Goal: Transaction & Acquisition: Purchase product/service

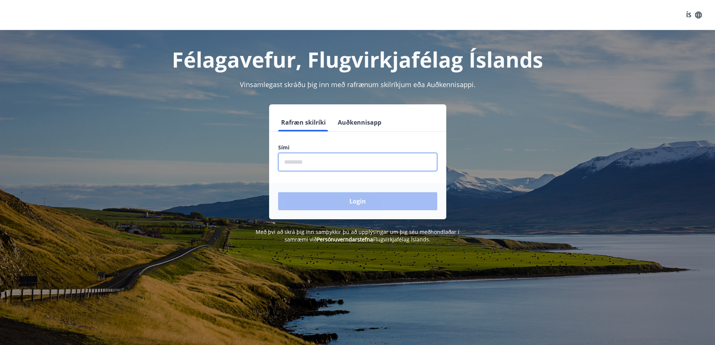
click at [364, 155] on input "phone" at bounding box center [357, 162] width 159 height 18
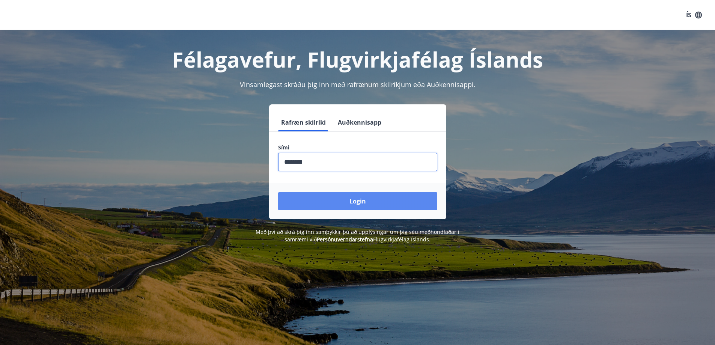
type input "********"
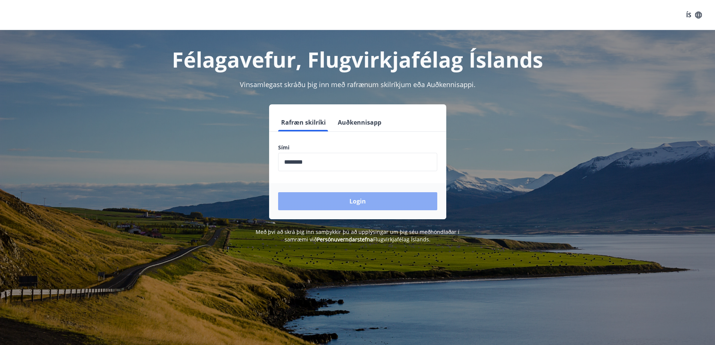
click at [364, 203] on button "Login" at bounding box center [357, 201] width 159 height 18
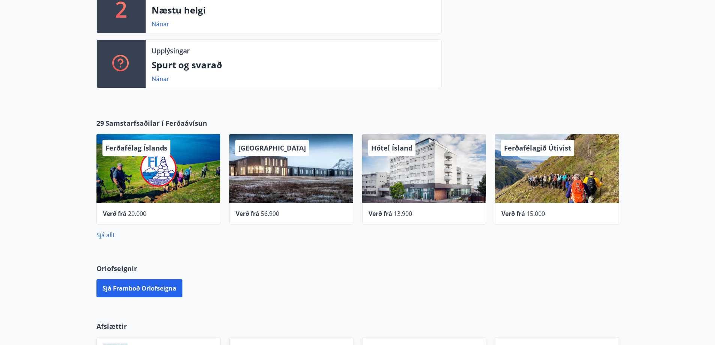
scroll to position [210, 0]
click at [151, 283] on button "Sjá framboð orlofseigna" at bounding box center [139, 288] width 86 height 18
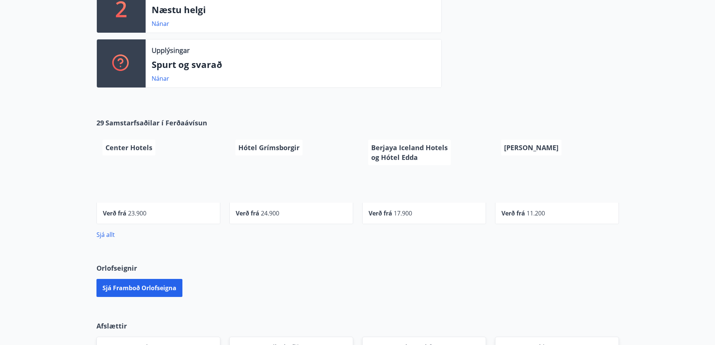
scroll to position [173, 0]
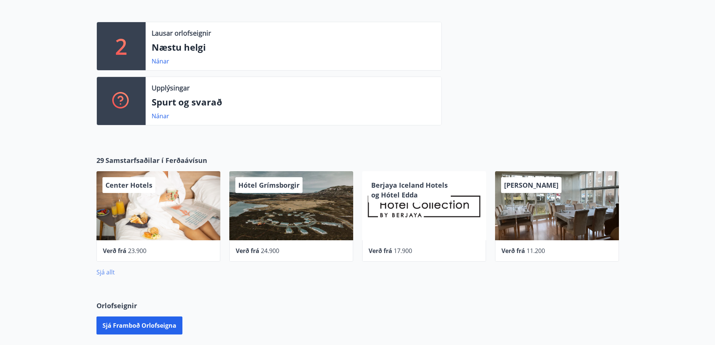
click at [102, 277] on div "29 Samstarfsaðilar í Ferðaávísun Center Hotels Verð frá 23.900 Hótel Grímsborgi…" at bounding box center [357, 215] width 715 height 145
click at [102, 275] on link "Sjá allt" at bounding box center [105, 272] width 18 height 8
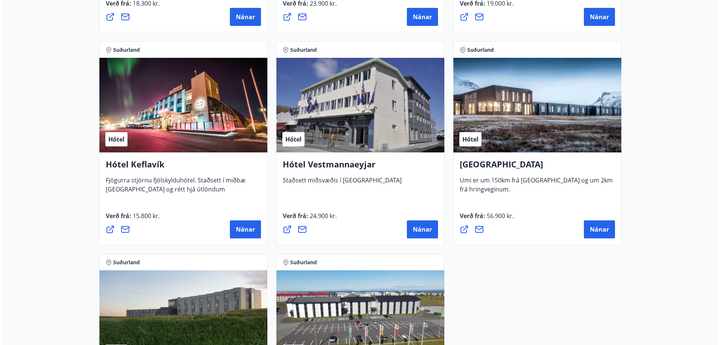
scroll to position [1801, 0]
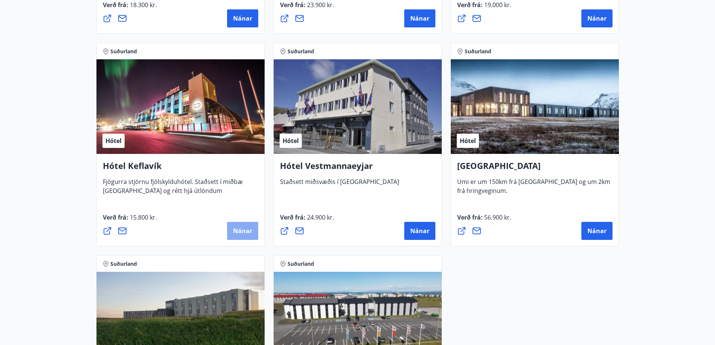
click at [244, 235] on button "Nánar" at bounding box center [242, 231] width 31 height 18
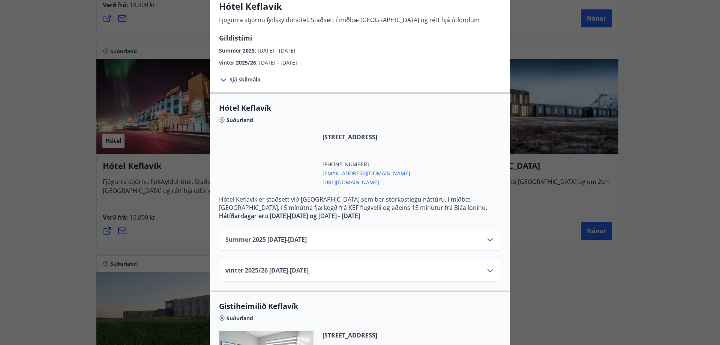
scroll to position [150, 0]
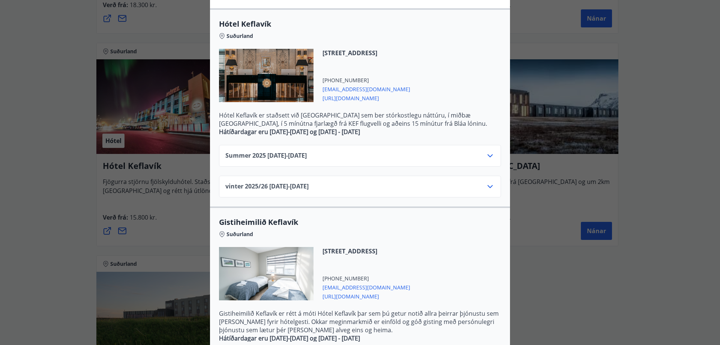
click at [359, 154] on div "Summer [PHONE_NUMBER][DATE] - [DATE]" at bounding box center [359, 158] width 269 height 15
click at [488, 155] on icon at bounding box center [490, 155] width 9 height 9
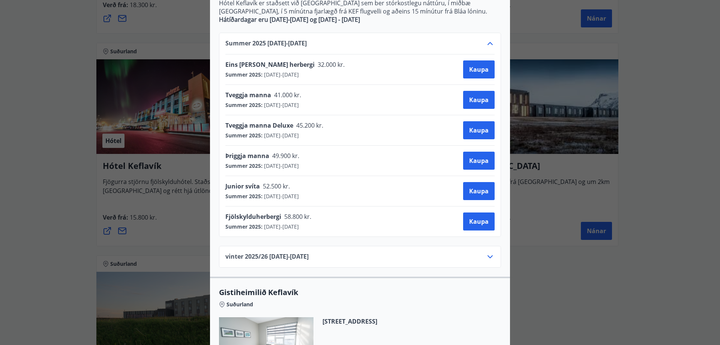
scroll to position [263, 0]
drag, startPoint x: 260, startPoint y: 184, endPoint x: 279, endPoint y: 185, distance: 19.5
click at [279, 185] on span "52.500 kr." at bounding box center [276, 186] width 32 height 8
click at [331, 180] on div "Junior svíta 52.500 kr. Summer 2025 : [DATE] - [DATE] [GEOGRAPHIC_DATA]" at bounding box center [359, 191] width 269 height 30
drag, startPoint x: 260, startPoint y: 187, endPoint x: 279, endPoint y: 179, distance: 20.7
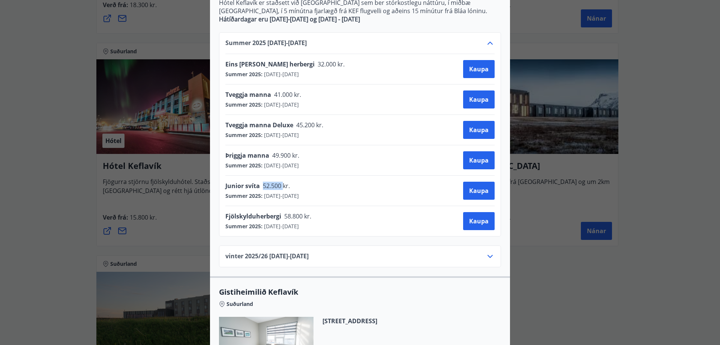
click at [279, 179] on div "Junior svíta 52.500 kr. Summer 2025 : [DATE] - [DATE] [GEOGRAPHIC_DATA]" at bounding box center [359, 191] width 269 height 30
click at [364, 194] on div "Junior svíta 52.500 kr. Summer 2025 : [DATE] - [DATE] [GEOGRAPHIC_DATA]" at bounding box center [359, 191] width 269 height 18
click at [469, 190] on span "Kaupa" at bounding box center [479, 190] width 20 height 8
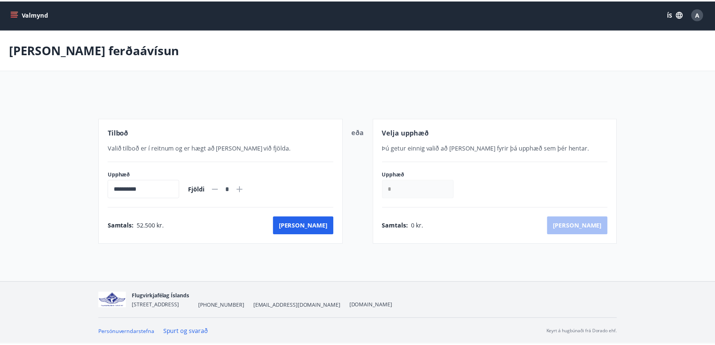
scroll to position [1, 0]
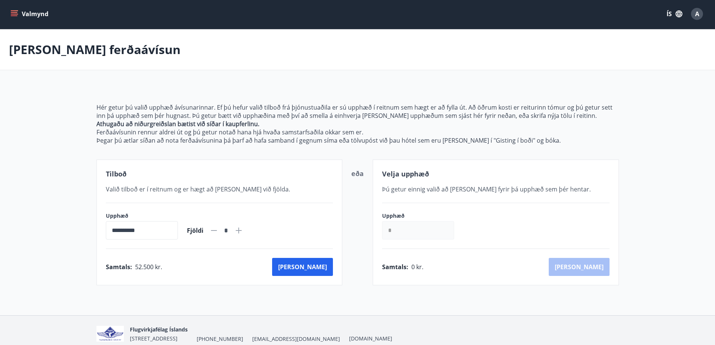
click at [243, 229] on icon at bounding box center [238, 230] width 9 height 9
click at [218, 228] on icon at bounding box center [213, 230] width 9 height 9
click at [242, 231] on icon at bounding box center [239, 230] width 6 height 6
type input "*"
drag, startPoint x: 162, startPoint y: 268, endPoint x: 135, endPoint y: 273, distance: 27.2
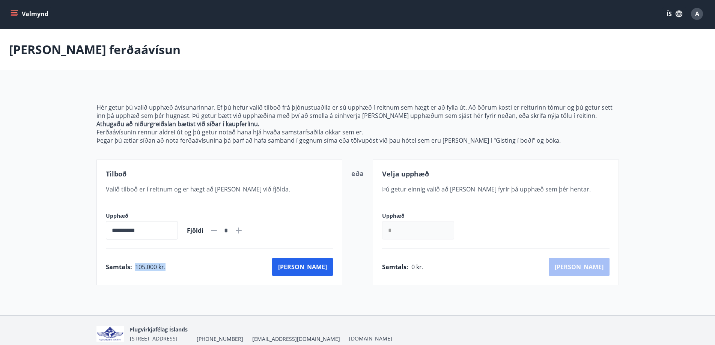
click at [135, 273] on div "Samtals : 105.000 kr. Kaup" at bounding box center [219, 267] width 227 height 18
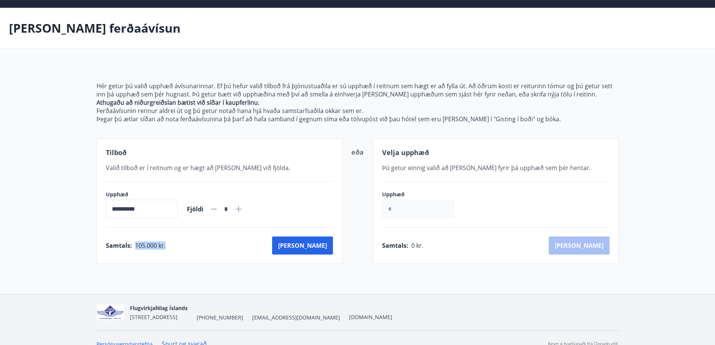
scroll to position [35, 0]
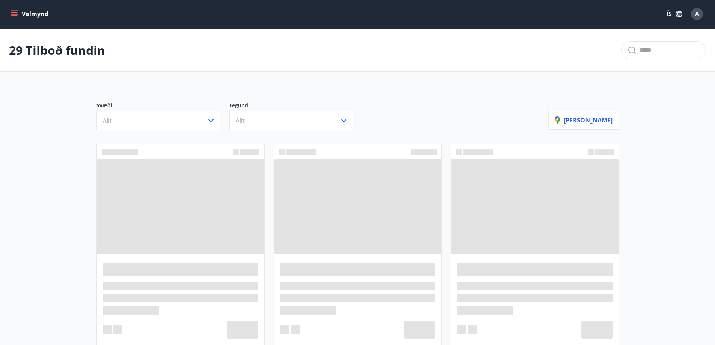
scroll to position [35, 0]
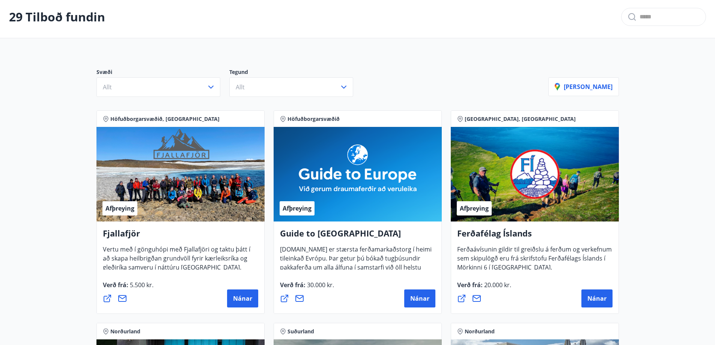
drag, startPoint x: 47, startPoint y: 0, endPoint x: 407, endPoint y: 32, distance: 361.1
click at [407, 32] on div "29 Tilboð fundin" at bounding box center [357, 17] width 715 height 42
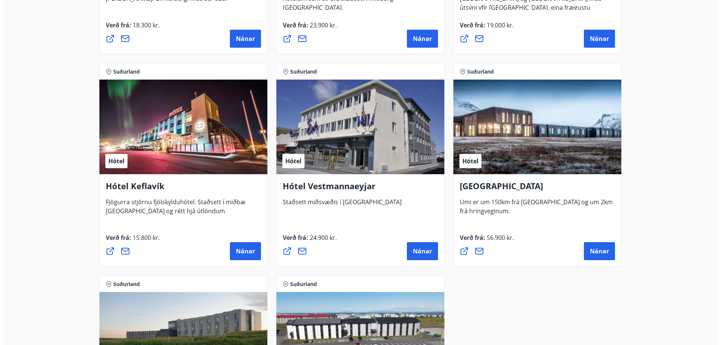
scroll to position [1835, 0]
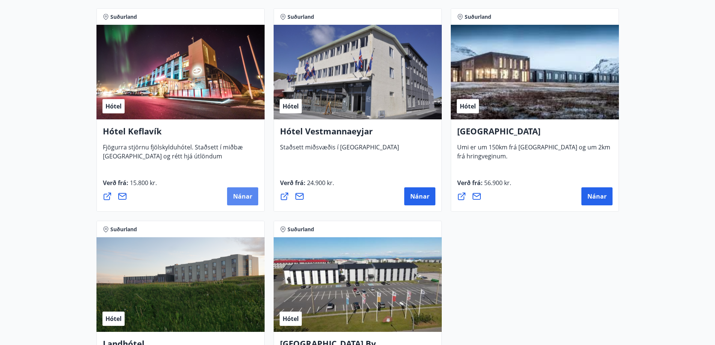
click at [242, 197] on span "Nánar" at bounding box center [242, 196] width 19 height 8
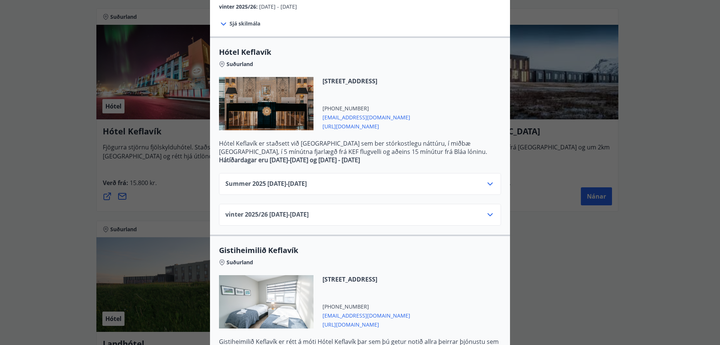
scroll to position [110, 0]
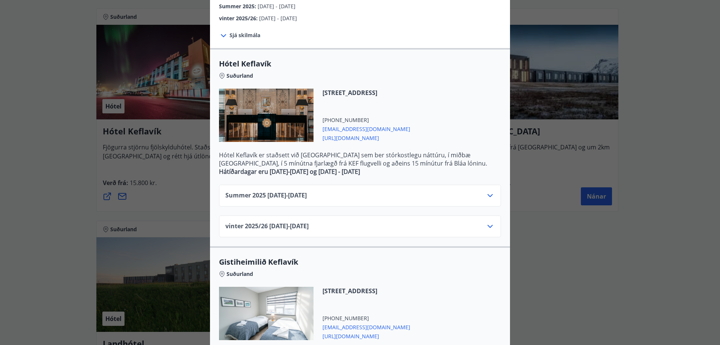
click at [487, 197] on icon at bounding box center [490, 195] width 9 height 9
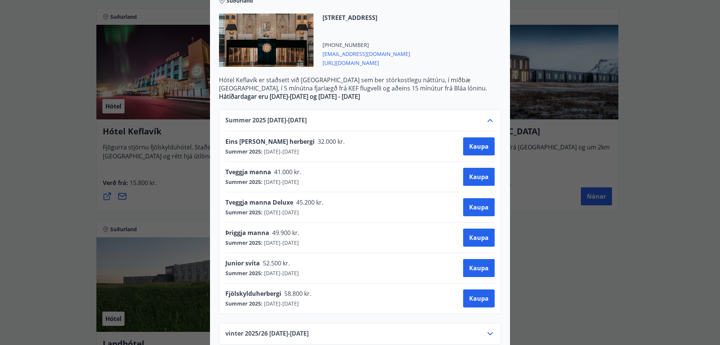
scroll to position [260, 0]
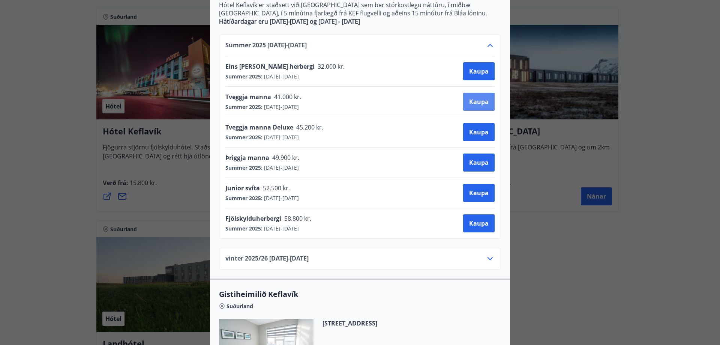
click at [463, 103] on button "Kaupa" at bounding box center [479, 102] width 32 height 18
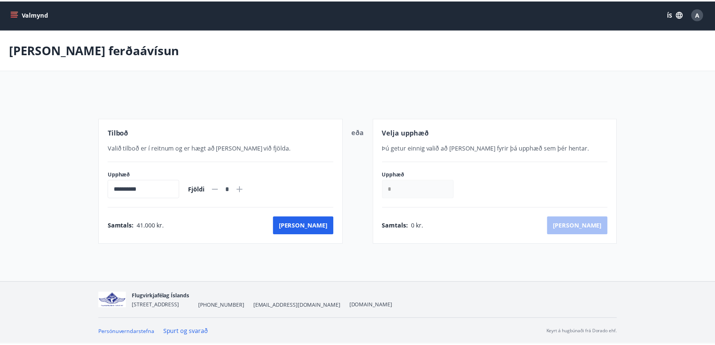
scroll to position [1, 0]
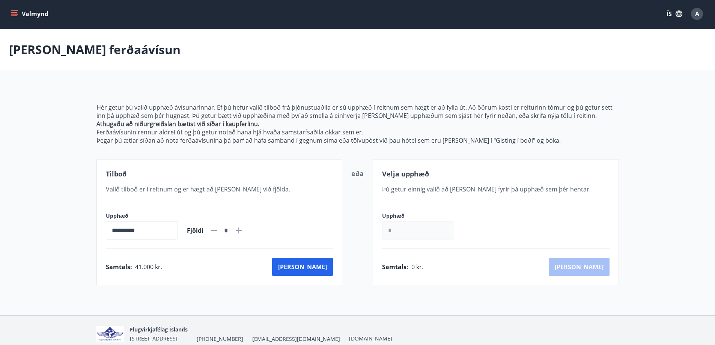
click at [243, 227] on icon at bounding box center [238, 230] width 9 height 9
click at [218, 233] on icon at bounding box center [213, 230] width 9 height 9
type input "*"
click at [313, 270] on button "[PERSON_NAME]" at bounding box center [302, 267] width 61 height 18
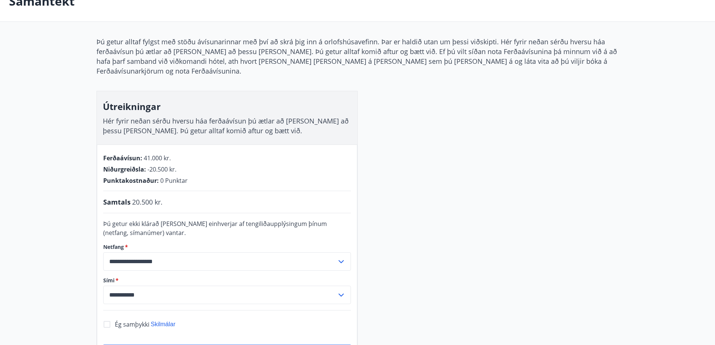
scroll to position [114, 0]
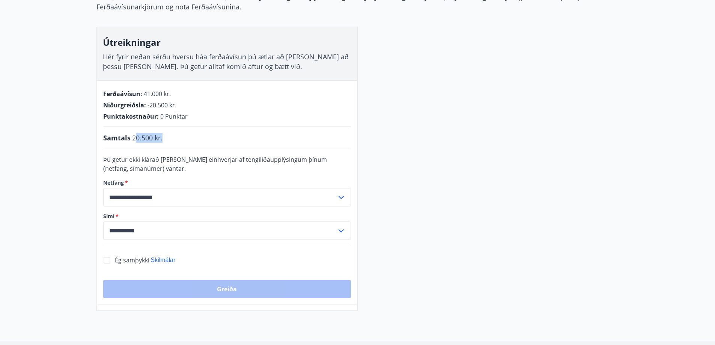
drag, startPoint x: 134, startPoint y: 128, endPoint x: 168, endPoint y: 129, distance: 34.9
click at [168, 133] on div "Samtals 20.500 kr." at bounding box center [227, 138] width 248 height 10
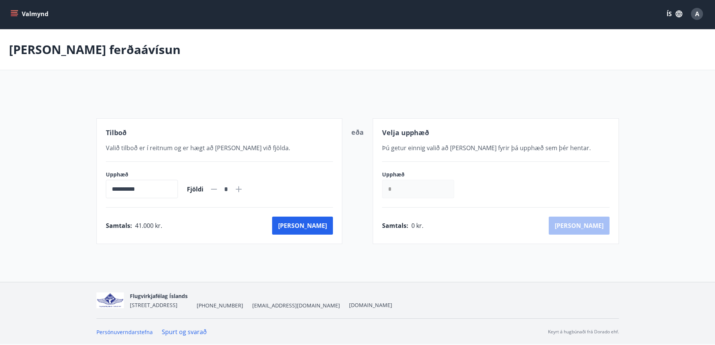
scroll to position [35, 0]
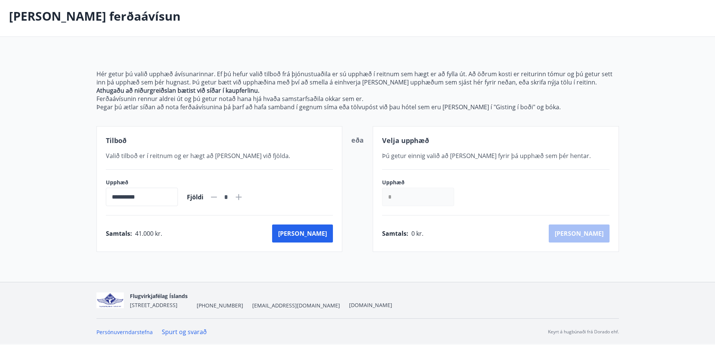
click at [243, 194] on icon at bounding box center [238, 196] width 9 height 9
type input "*"
click at [325, 237] on button "[PERSON_NAME]" at bounding box center [302, 233] width 61 height 18
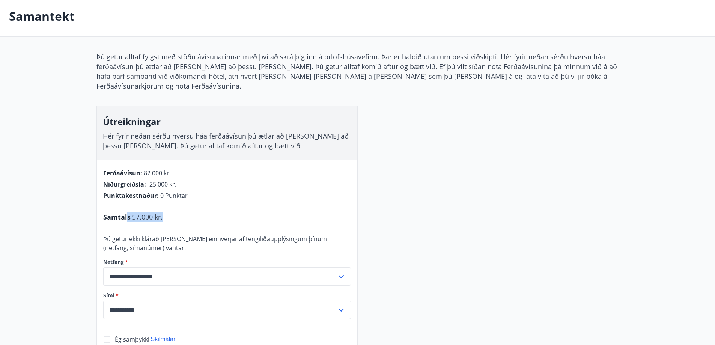
drag, startPoint x: 128, startPoint y: 207, endPoint x: 239, endPoint y: 208, distance: 111.0
click at [239, 212] on div "Samtals 57.000 kr." at bounding box center [227, 217] width 248 height 10
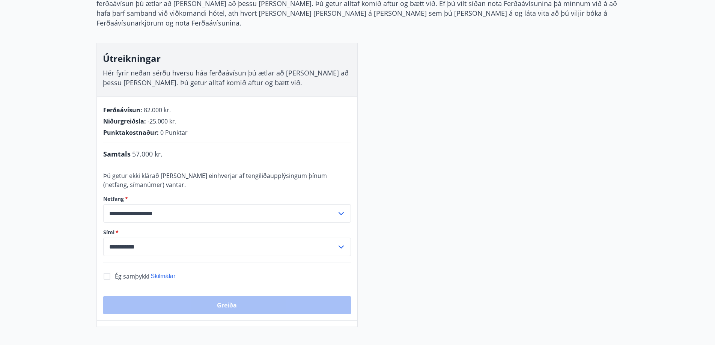
scroll to position [110, 0]
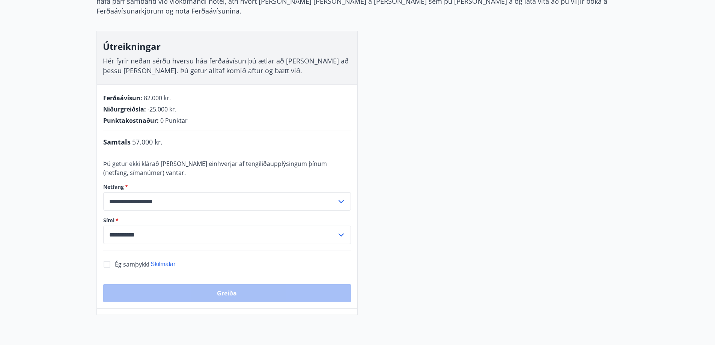
click at [119, 260] on span "Ég samþykki" at bounding box center [132, 264] width 35 height 8
drag, startPoint x: 164, startPoint y: 133, endPoint x: 140, endPoint y: 140, distance: 25.0
click at [140, 140] on div "**********" at bounding box center [227, 196] width 260 height 224
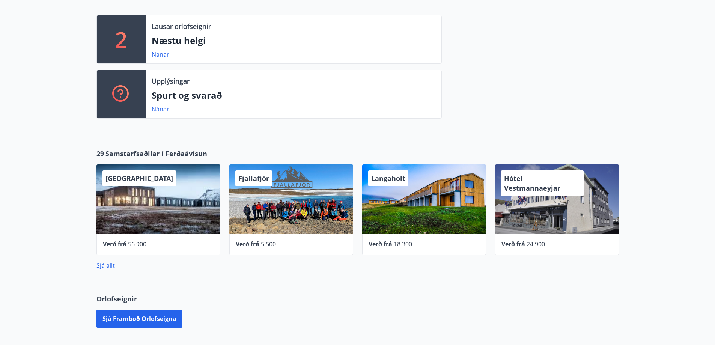
scroll to position [248, 0]
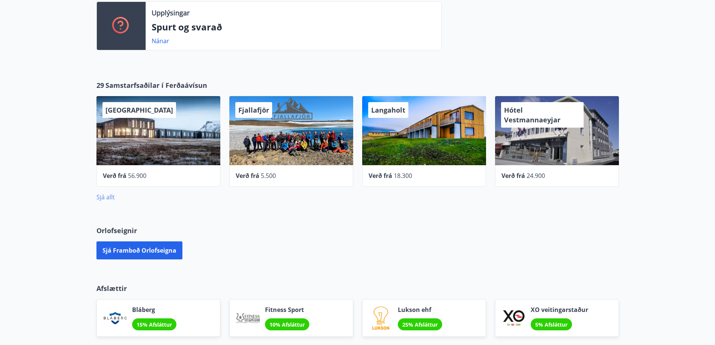
click at [109, 198] on link "Sjá allt" at bounding box center [105, 197] width 18 height 8
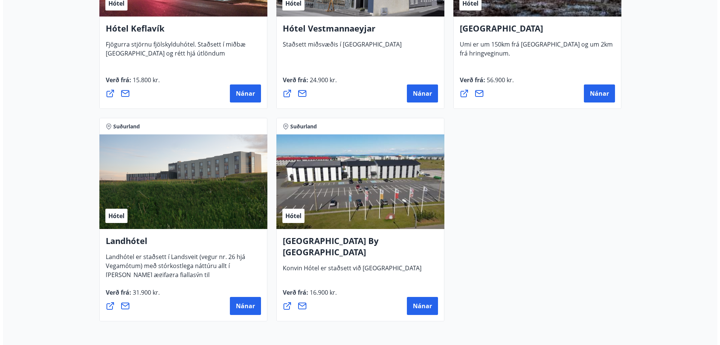
scroll to position [1823, 0]
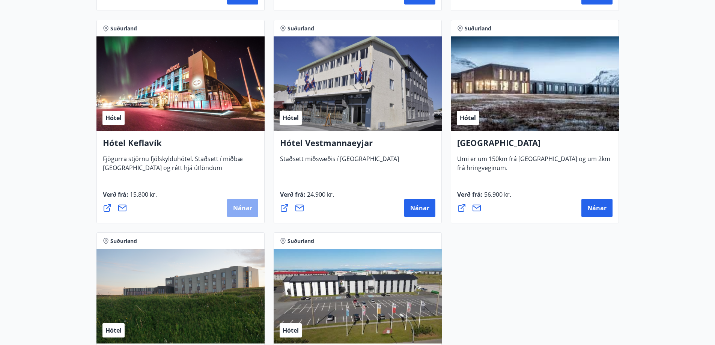
click at [242, 200] on button "Nánar" at bounding box center [242, 208] width 31 height 18
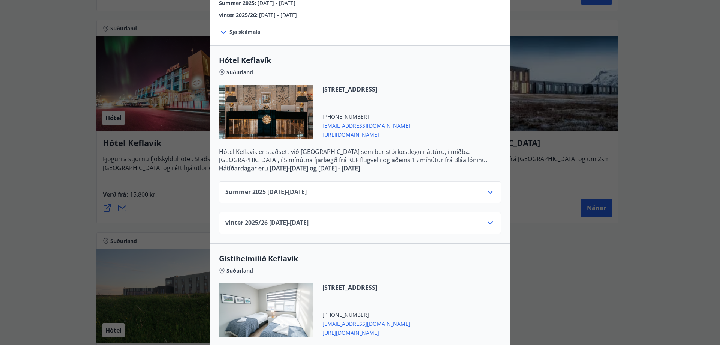
scroll to position [0, 0]
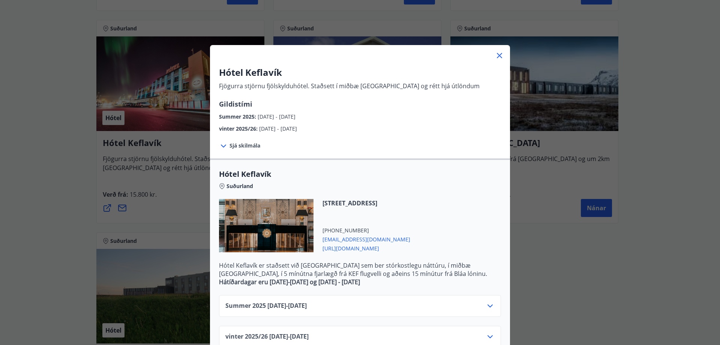
click at [360, 306] on div "Summer [PHONE_NUMBER][DATE] - [DATE]" at bounding box center [359, 308] width 269 height 15
click at [488, 306] on icon at bounding box center [490, 305] width 5 height 3
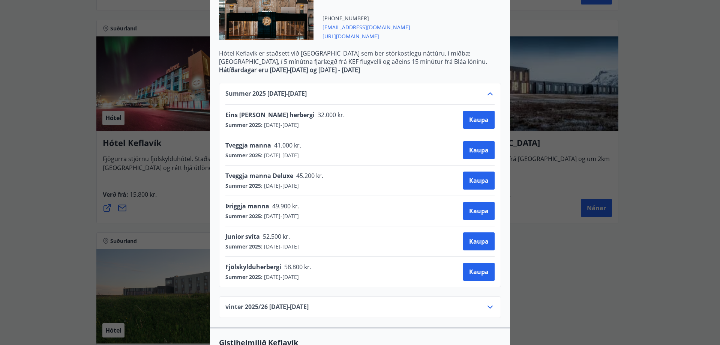
scroll to position [225, 0]
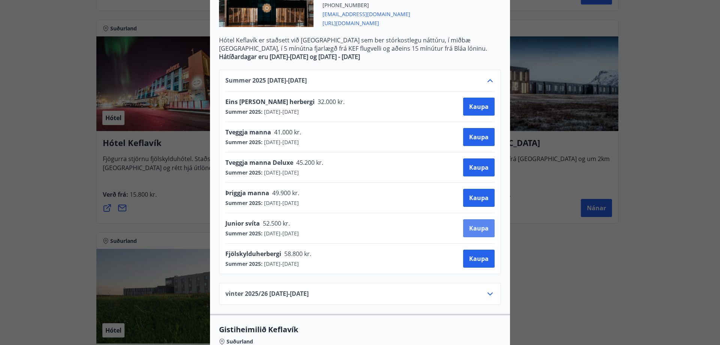
click at [470, 231] on span "Kaupa" at bounding box center [479, 228] width 20 height 8
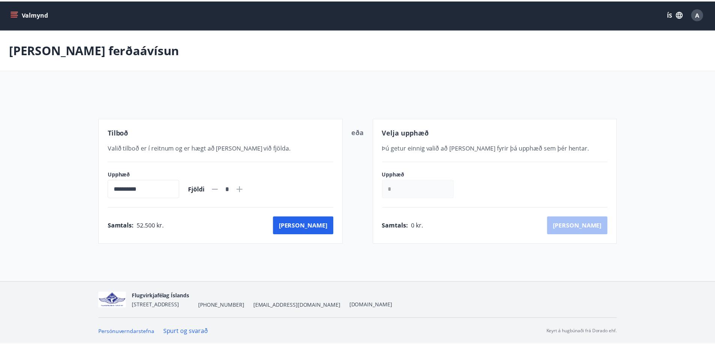
scroll to position [1, 0]
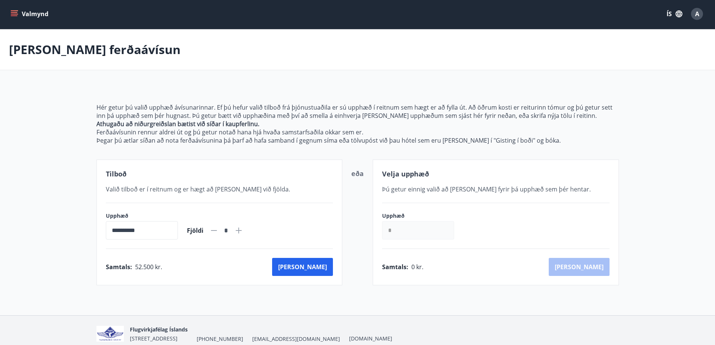
click at [243, 228] on icon at bounding box center [238, 230] width 9 height 9
click at [218, 229] on icon at bounding box center [213, 230] width 9 height 9
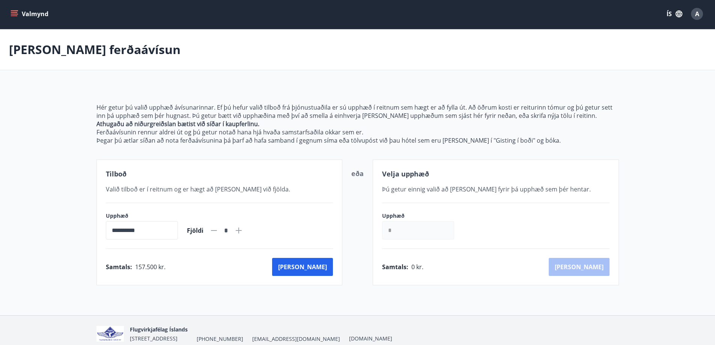
type input "*"
click at [322, 274] on button "[PERSON_NAME]" at bounding box center [302, 267] width 61 height 18
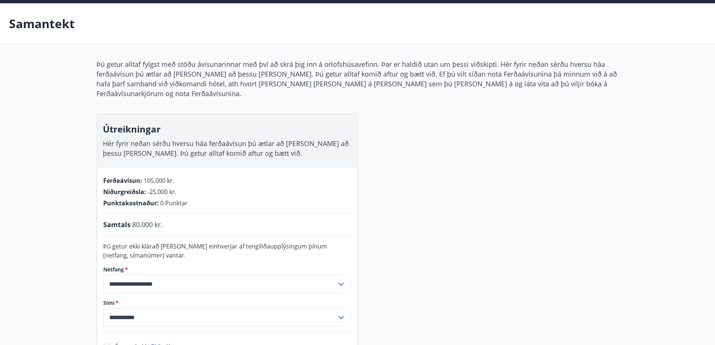
scroll to position [39, 0]
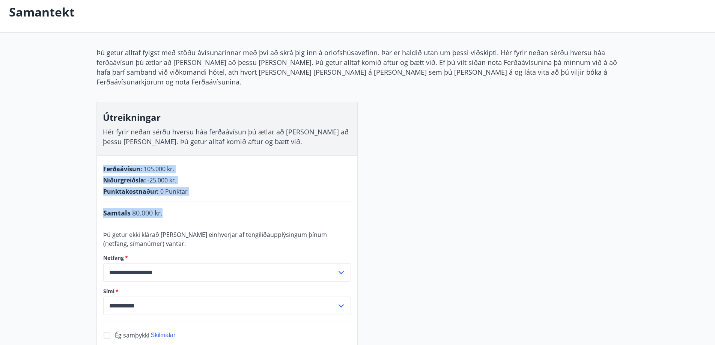
drag, startPoint x: 204, startPoint y: 203, endPoint x: 131, endPoint y: 186, distance: 75.0
click at [131, 186] on div "**********" at bounding box center [227, 267] width 260 height 224
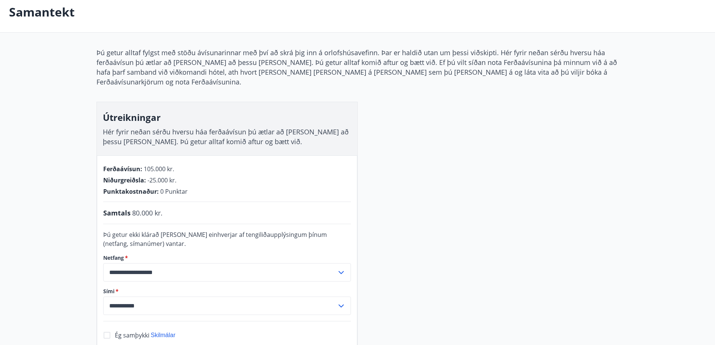
click at [379, 152] on div "**********" at bounding box center [357, 217] width 522 height 338
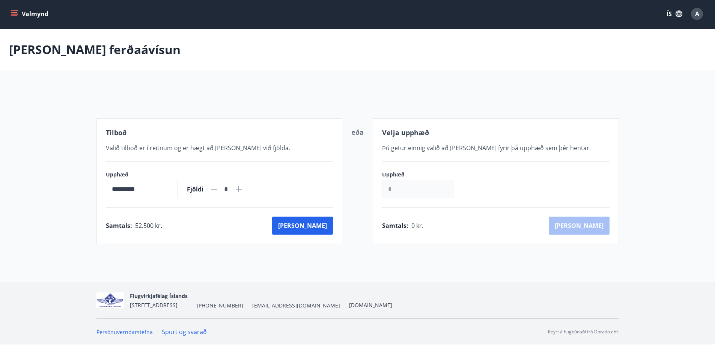
scroll to position [35, 0]
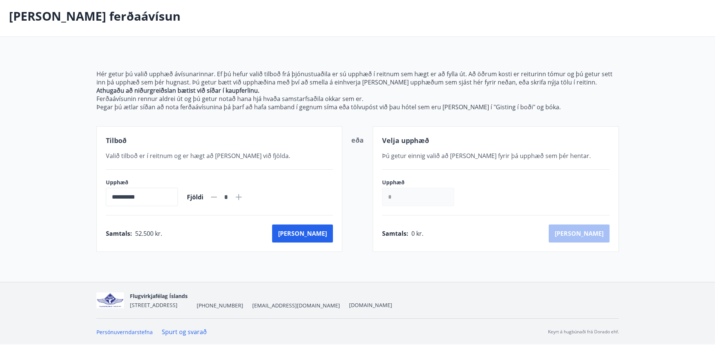
click at [234, 197] on div "*" at bounding box center [226, 197] width 16 height 13
click at [242, 197] on icon at bounding box center [239, 197] width 6 height 6
type input "*"
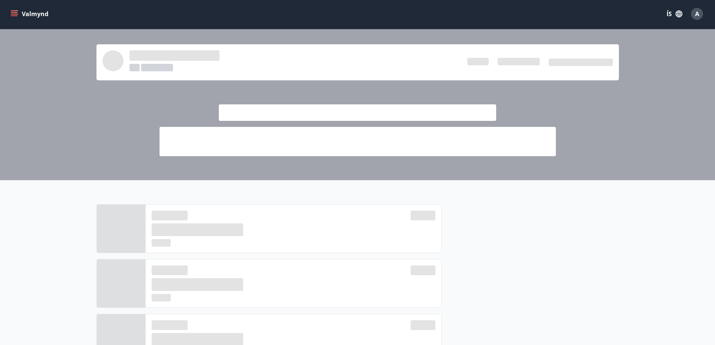
scroll to position [248, 0]
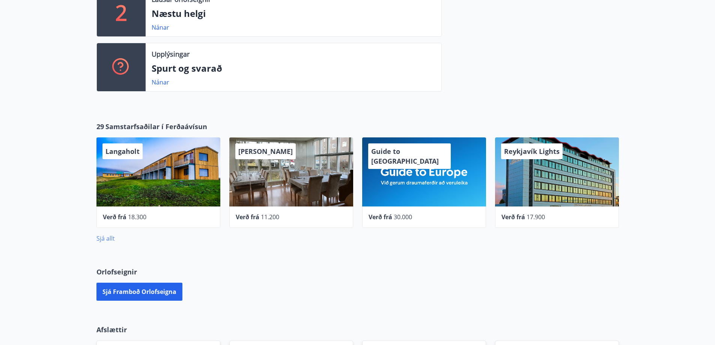
click at [109, 242] on link "Sjá allt" at bounding box center [105, 238] width 18 height 8
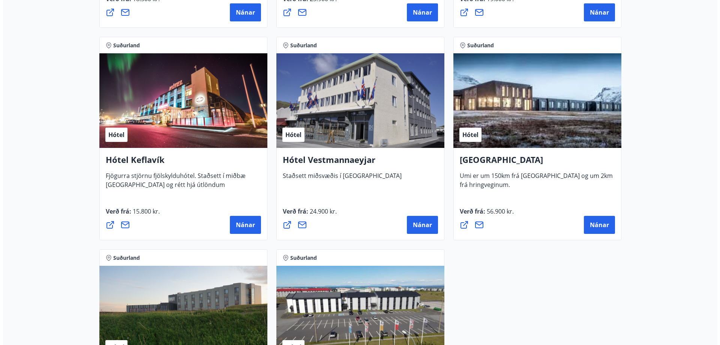
scroll to position [1820, 0]
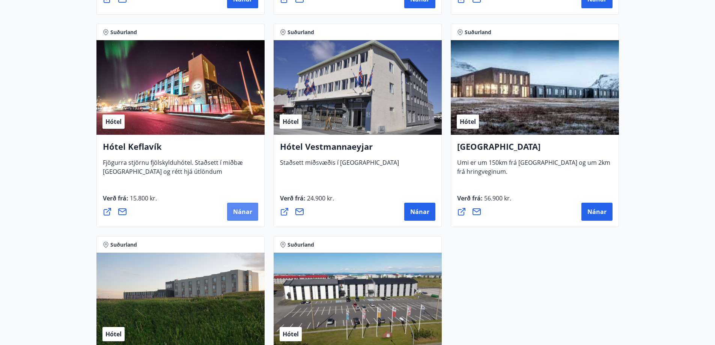
click at [234, 208] on span "Nánar" at bounding box center [242, 211] width 19 height 8
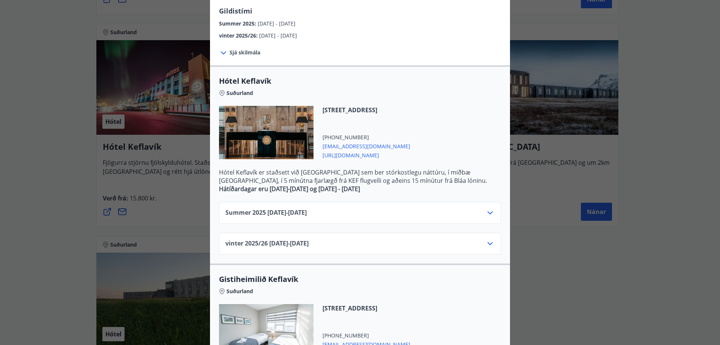
scroll to position [113, 0]
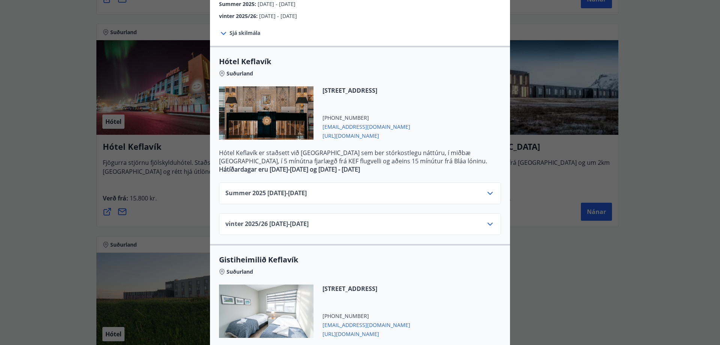
click at [487, 194] on icon at bounding box center [490, 193] width 9 height 9
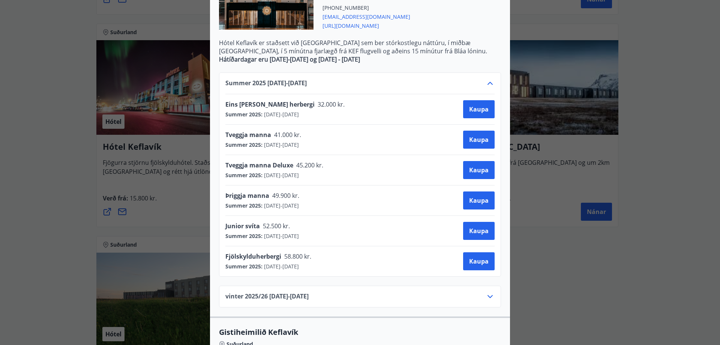
scroll to position [225, 0]
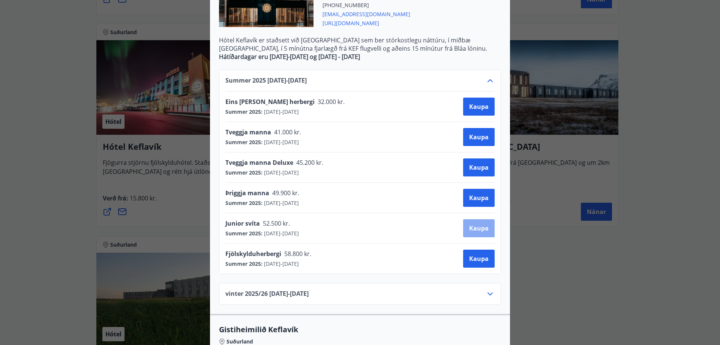
click at [472, 224] on span "Kaupa" at bounding box center [479, 228] width 20 height 8
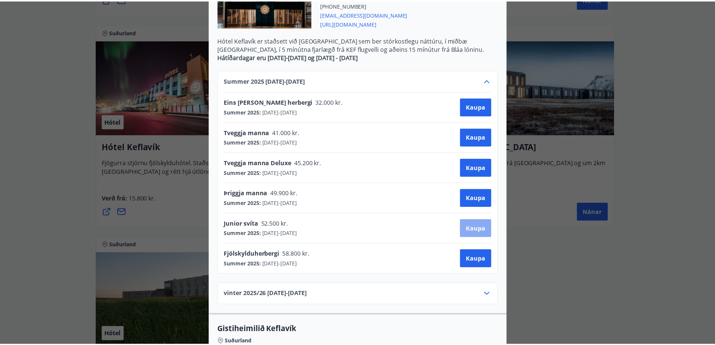
scroll to position [1, 0]
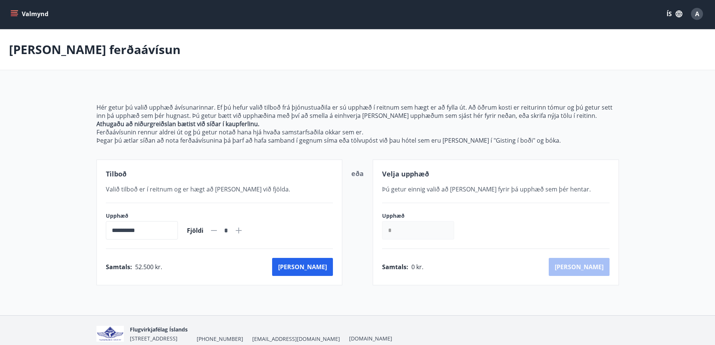
click at [243, 228] on icon at bounding box center [238, 230] width 9 height 9
type input "*"
click at [318, 265] on button "[PERSON_NAME]" at bounding box center [302, 267] width 61 height 18
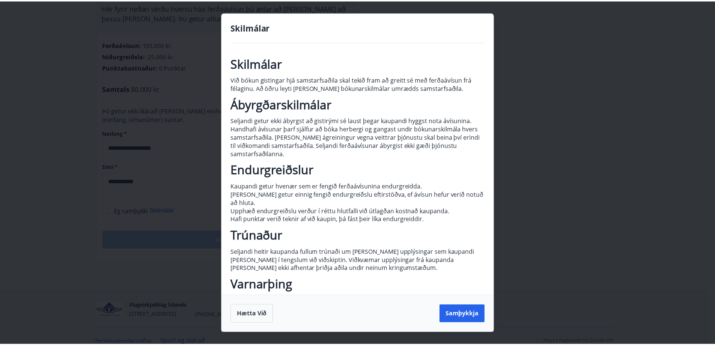
scroll to position [27, 0]
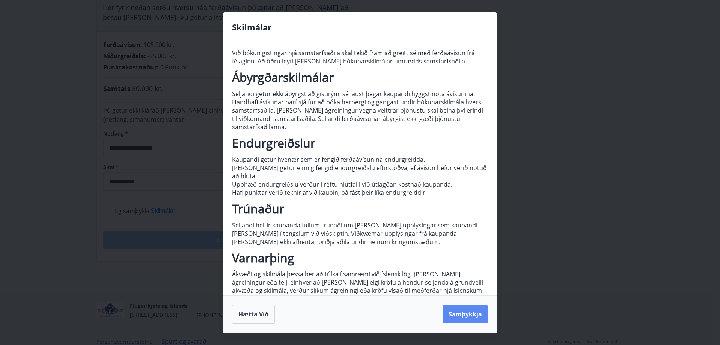
click at [463, 312] on button "Samþykkja" at bounding box center [465, 314] width 45 height 18
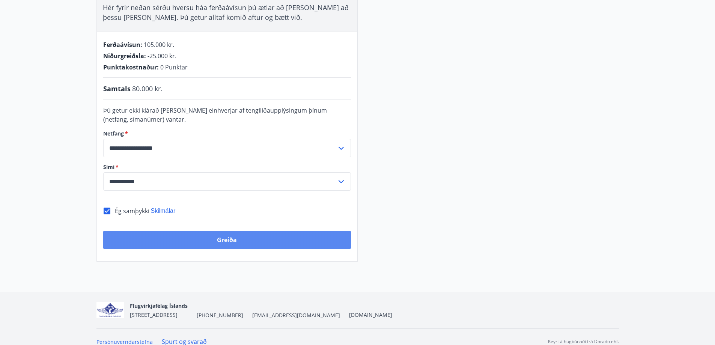
click at [263, 231] on button "Greiða" at bounding box center [227, 240] width 248 height 18
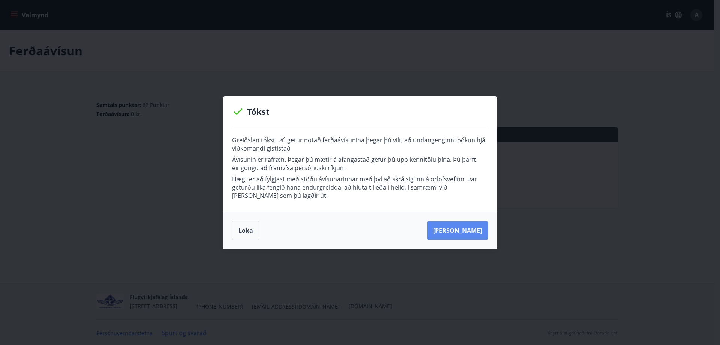
click at [469, 227] on button "Kaupa meira" at bounding box center [457, 230] width 61 height 18
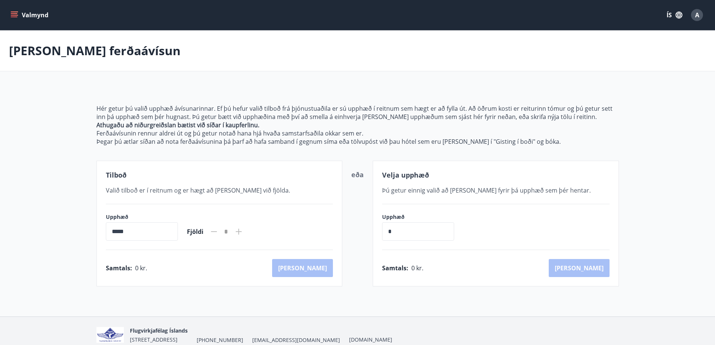
click at [23, 11] on button "Valmynd" at bounding box center [30, 15] width 42 height 14
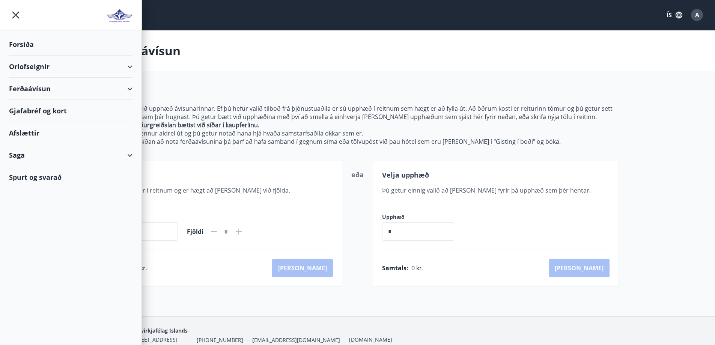
click at [21, 16] on icon "menu" at bounding box center [16, 15] width 14 height 14
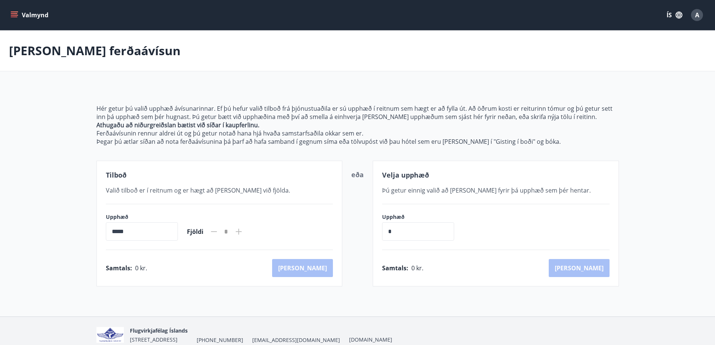
click at [711, 23] on div "Valmynd ÍS A" at bounding box center [357, 15] width 715 height 30
click at [701, 17] on div "A" at bounding box center [697, 15] width 12 height 12
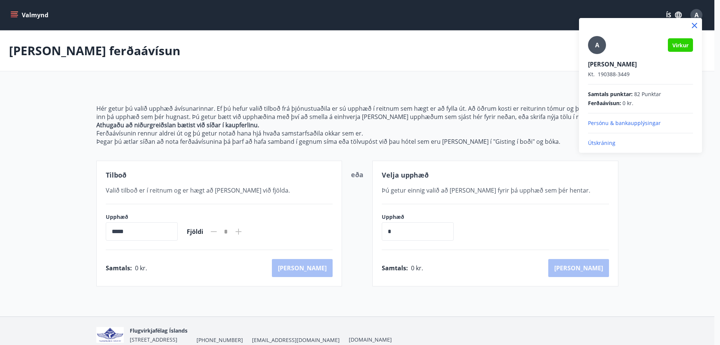
click at [559, 72] on div at bounding box center [360, 172] width 720 height 345
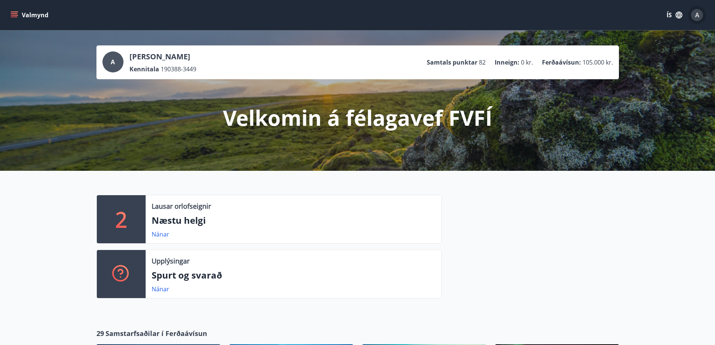
click at [692, 13] on div "A" at bounding box center [697, 15] width 12 height 12
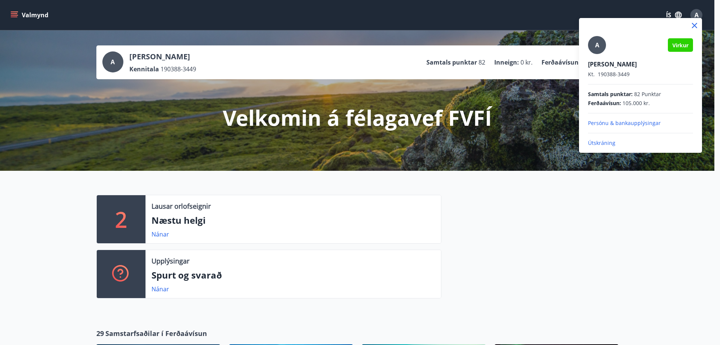
click at [696, 13] on div at bounding box center [360, 172] width 720 height 345
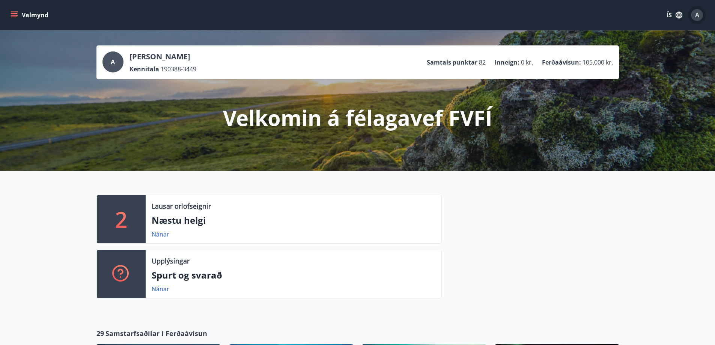
click at [696, 13] on span "A" at bounding box center [697, 15] width 4 height 8
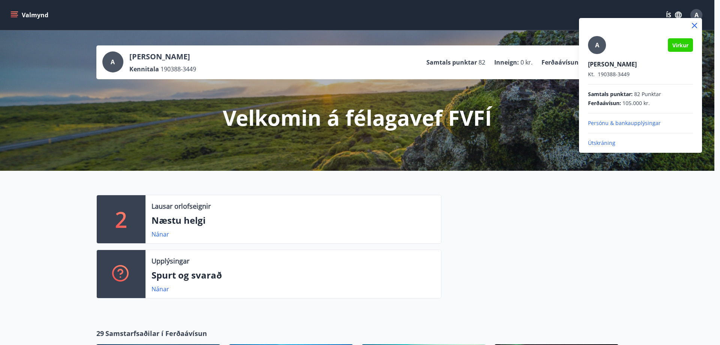
click at [636, 103] on span "105.000 kr." at bounding box center [636, 103] width 27 height 8
click at [598, 102] on span "Ferðaávísun :" at bounding box center [604, 103] width 33 height 8
click at [612, 102] on span "Ferðaávísun :" at bounding box center [604, 103] width 33 height 8
click at [634, 99] on span "105.000 kr." at bounding box center [636, 103] width 27 height 8
click at [573, 115] on div at bounding box center [360, 172] width 720 height 345
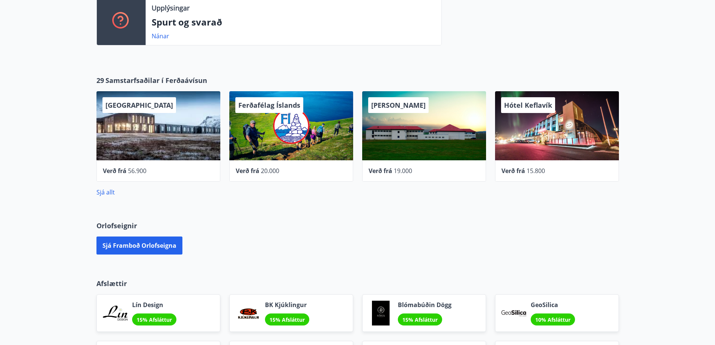
scroll to position [338, 0]
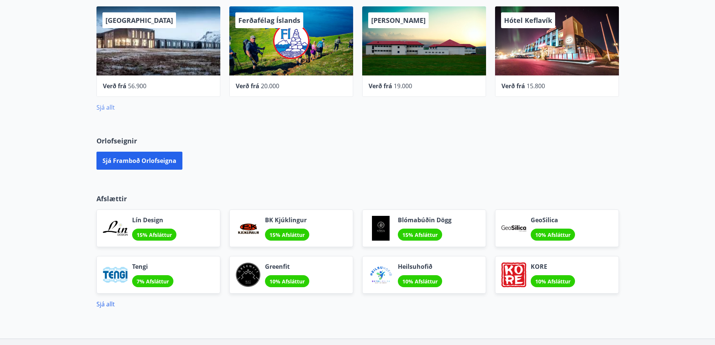
click at [102, 109] on link "Sjá allt" at bounding box center [105, 107] width 18 height 8
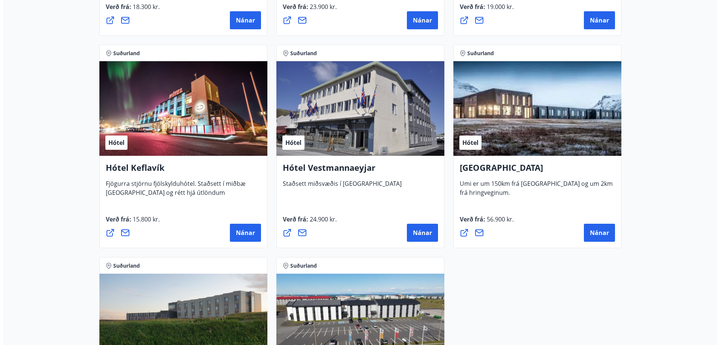
scroll to position [1802, 0]
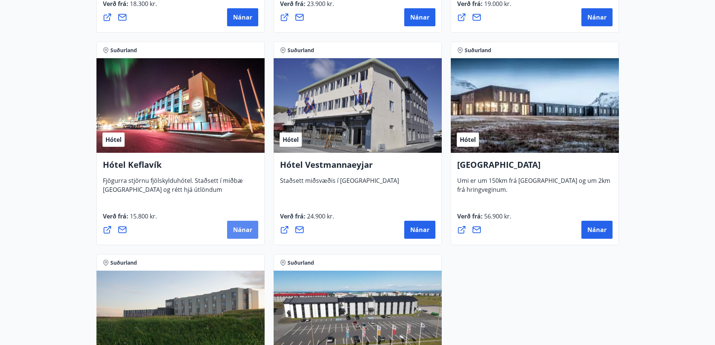
click at [233, 225] on span "Nánar" at bounding box center [242, 229] width 19 height 8
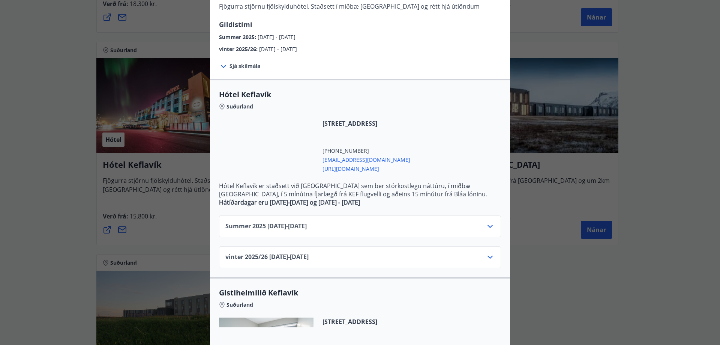
scroll to position [113, 0]
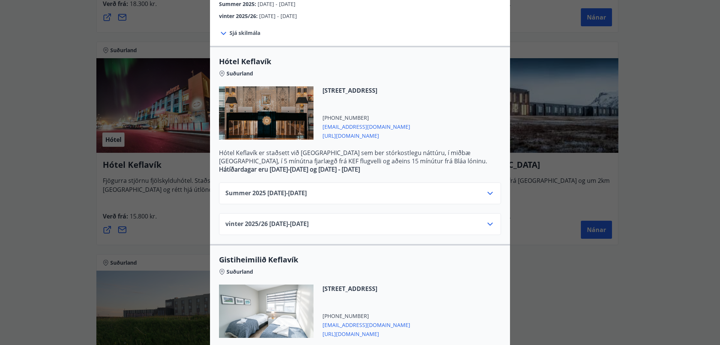
click at [490, 194] on icon at bounding box center [490, 193] width 9 height 9
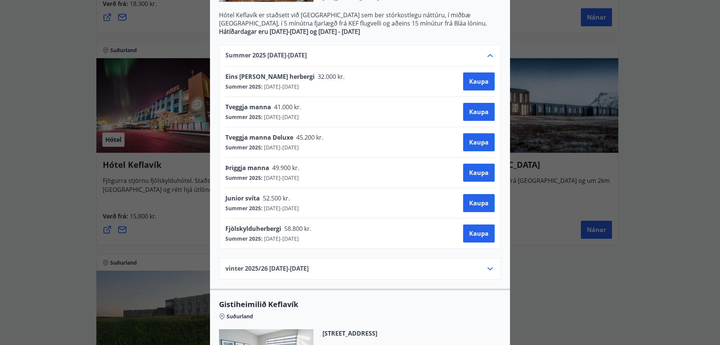
scroll to position [263, 0]
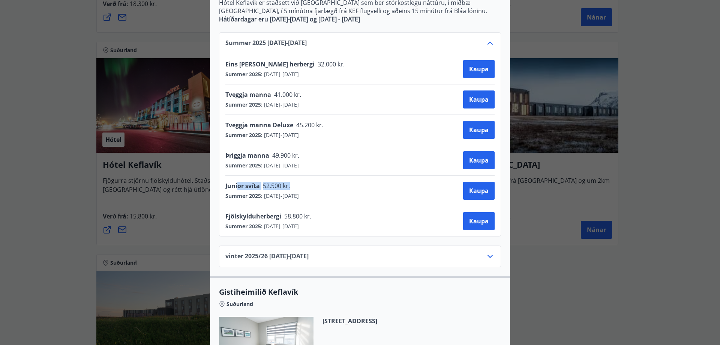
drag, startPoint x: 234, startPoint y: 187, endPoint x: 334, endPoint y: 182, distance: 99.5
click at [334, 182] on div "Junior svíta 52.500 kr. Summer 2025 : [DATE] - [DATE] [GEOGRAPHIC_DATA]" at bounding box center [359, 191] width 269 height 18
click at [484, 185] on button "Kaupa" at bounding box center [479, 191] width 32 height 18
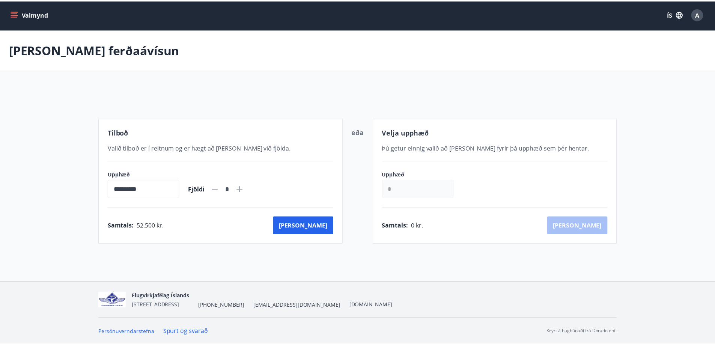
scroll to position [1, 0]
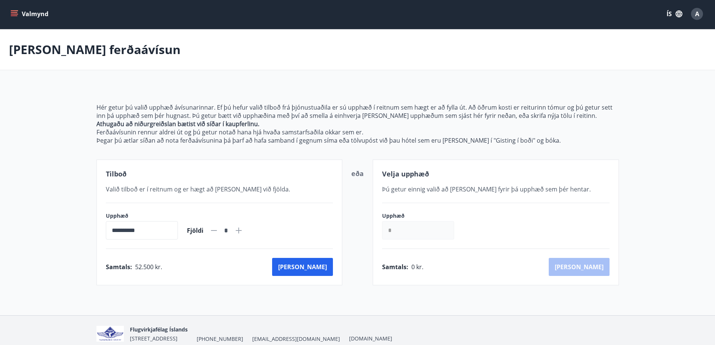
click at [253, 230] on div "**********" at bounding box center [219, 225] width 227 height 27
click at [242, 229] on icon at bounding box center [239, 230] width 6 height 6
type input "*"
click at [315, 265] on button "[PERSON_NAME]" at bounding box center [302, 267] width 61 height 18
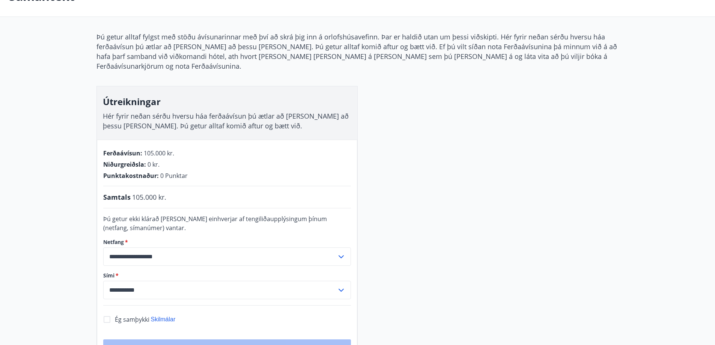
scroll to position [50, 0]
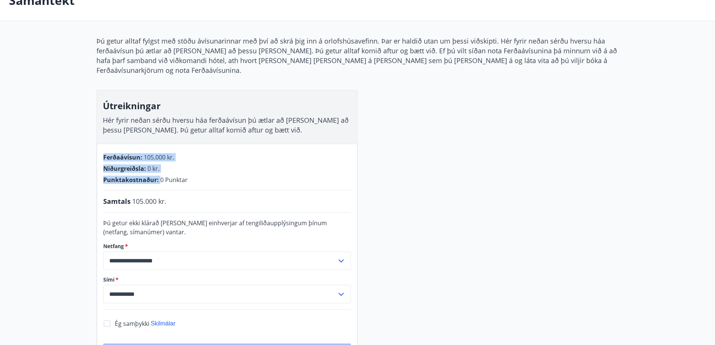
drag, startPoint x: 159, startPoint y: 170, endPoint x: 184, endPoint y: 173, distance: 24.5
click at [190, 176] on div "**********" at bounding box center [227, 256] width 260 height 224
drag, startPoint x: 144, startPoint y: 143, endPoint x: 174, endPoint y: 142, distance: 29.3
click at [174, 144] on div "**********" at bounding box center [227, 256] width 260 height 224
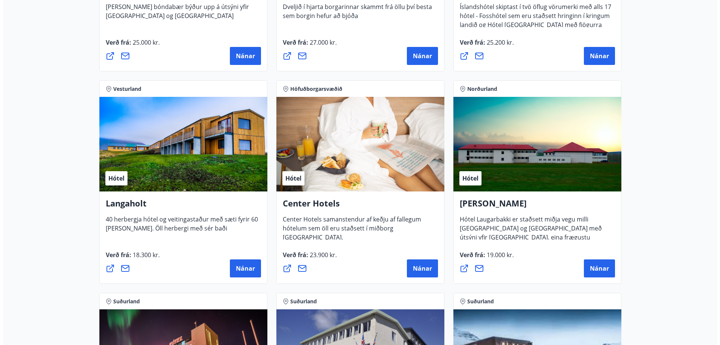
scroll to position [1738, 0]
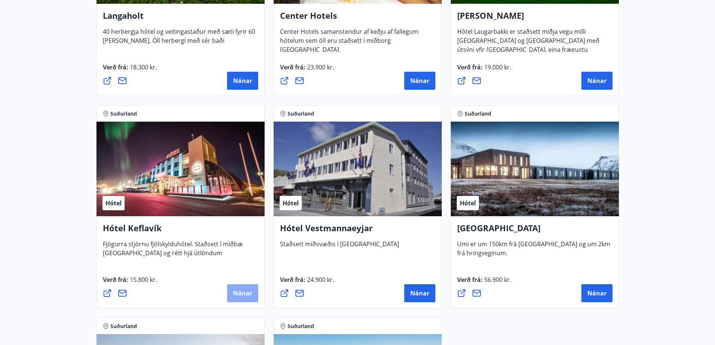
click at [232, 290] on button "Nánar" at bounding box center [242, 293] width 31 height 18
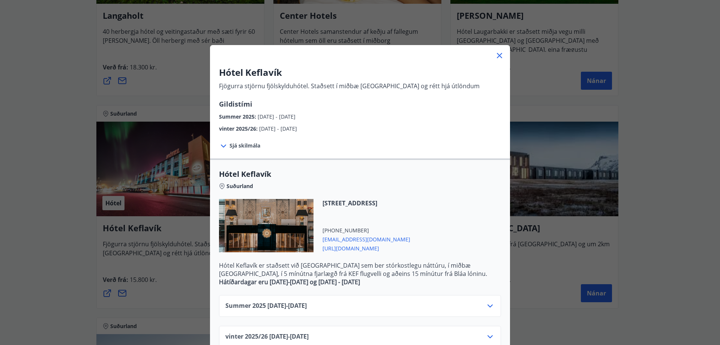
scroll to position [223, 0]
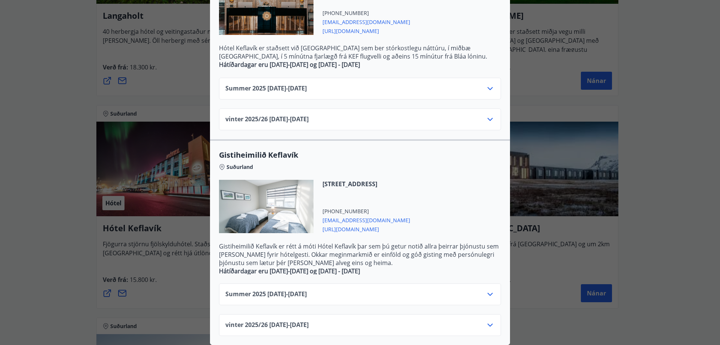
click at [492, 78] on div "Summer [PHONE_NUMBER][DATE] - [DATE]" at bounding box center [360, 89] width 282 height 22
click at [486, 84] on icon at bounding box center [490, 88] width 9 height 9
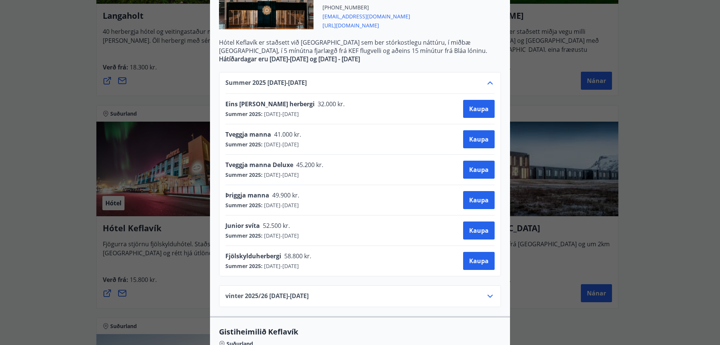
scroll to position [185, 0]
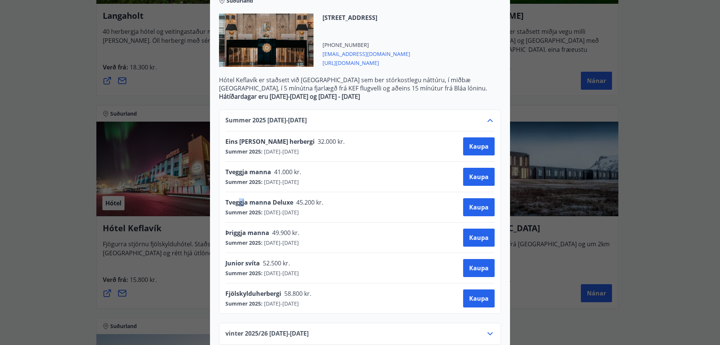
drag, startPoint x: 238, startPoint y: 201, endPoint x: 243, endPoint y: 206, distance: 6.6
click at [243, 206] on span "Tveggja manna Deluxe" at bounding box center [259, 202] width 68 height 8
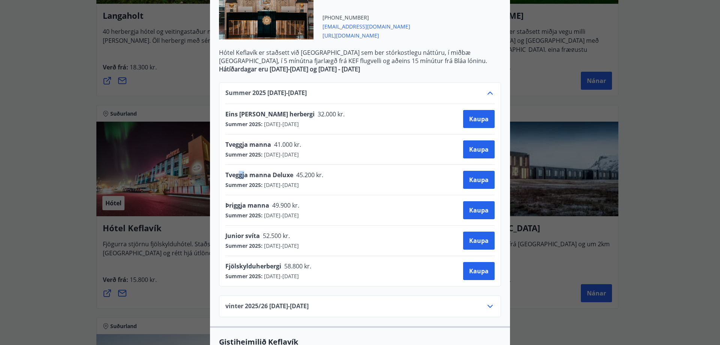
scroll to position [260, 0]
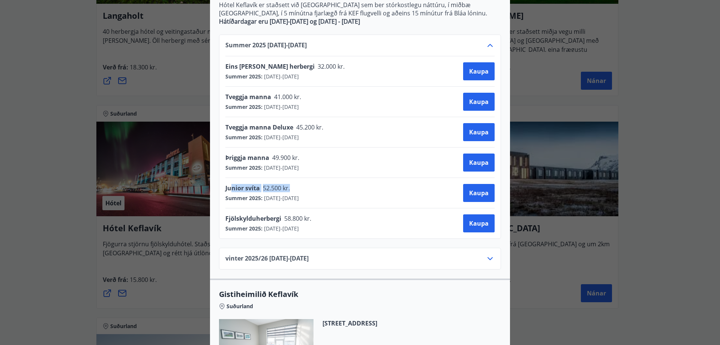
drag, startPoint x: 230, startPoint y: 184, endPoint x: 331, endPoint y: 183, distance: 101.3
click at [331, 183] on div "Junior svíta 52.500 kr. Summer 2025 : [DATE] - [DATE] [GEOGRAPHIC_DATA]" at bounding box center [359, 193] width 269 height 30
drag, startPoint x: 339, startPoint y: 199, endPoint x: 224, endPoint y: 183, distance: 116.3
click at [225, 183] on div "Junior svíta 52.500 kr. Summer 2025 : [DATE] - [DATE] [GEOGRAPHIC_DATA]" at bounding box center [359, 193] width 269 height 30
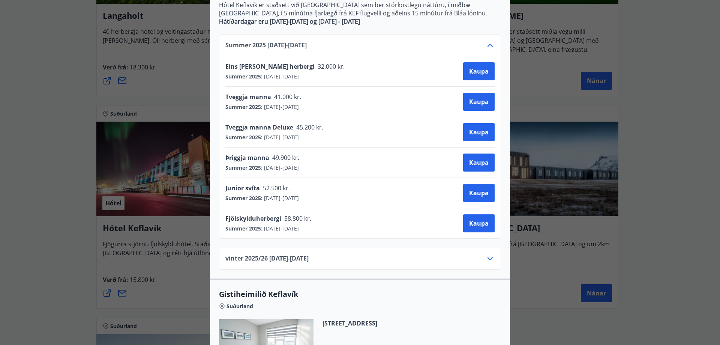
click at [225, 183] on div "Junior svíta 52.500 kr. Summer 2025 : [DATE] - [DATE] [GEOGRAPHIC_DATA]" at bounding box center [359, 193] width 269 height 30
drag, startPoint x: 219, startPoint y: 184, endPoint x: 330, endPoint y: 195, distance: 111.6
click at [330, 195] on div "Summer [PHONE_NUMBER][DATE] - [DATE] Eins [PERSON_NAME] herbergi 32.000 kr. Sum…" at bounding box center [360, 137] width 282 height 204
click at [330, 195] on div "Junior svíta 52.500 kr. Summer 2025 : [DATE] - [DATE] [GEOGRAPHIC_DATA]" at bounding box center [359, 193] width 269 height 18
drag, startPoint x: 324, startPoint y: 191, endPoint x: 215, endPoint y: 192, distance: 109.2
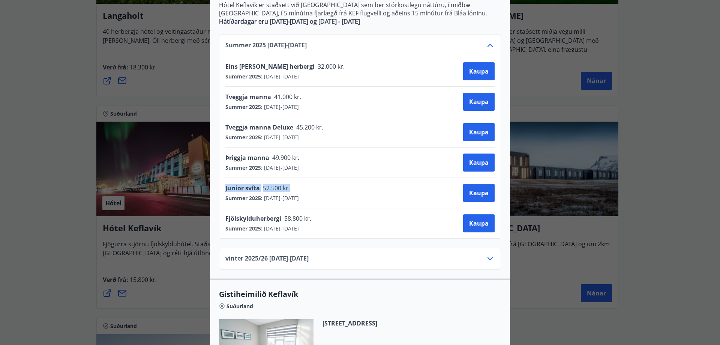
click at [215, 192] on div "Summer [PHONE_NUMBER][DATE] - [DATE] Eins [PERSON_NAME] herbergi 32.000 kr. Sum…" at bounding box center [360, 148] width 300 height 244
click at [219, 190] on div "Summer [PHONE_NUMBER][DATE] - [DATE] Eins [PERSON_NAME] herbergi 32.000 kr. Sum…" at bounding box center [360, 137] width 282 height 204
drag, startPoint x: 253, startPoint y: 188, endPoint x: 337, endPoint y: 202, distance: 85.2
click at [337, 202] on div "Summer [PHONE_NUMBER][DATE] - [DATE] Eins [PERSON_NAME] herbergi 32.000 kr. Sum…" at bounding box center [360, 137] width 282 height 204
click at [337, 202] on div "Junior svíta 52.500 kr. Summer 2025 : [DATE] - [DATE] [GEOGRAPHIC_DATA]" at bounding box center [359, 193] width 269 height 30
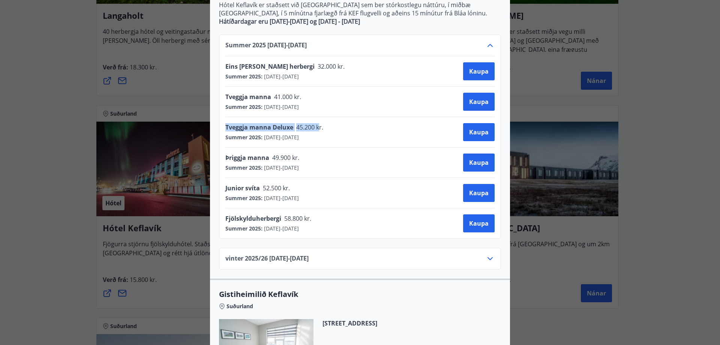
drag, startPoint x: 317, startPoint y: 127, endPoint x: 224, endPoint y: 127, distance: 93.0
click at [225, 127] on div "Tveggja manna Deluxe 45.200 kr." at bounding box center [276, 128] width 103 height 11
click at [225, 127] on span "Tveggja manna Deluxe" at bounding box center [259, 127] width 68 height 8
drag, startPoint x: 222, startPoint y: 128, endPoint x: 334, endPoint y: 129, distance: 112.5
click at [334, 129] on div "Summer [PHONE_NUMBER][DATE] - [DATE] Eins [PERSON_NAME] herbergi 32.000 kr. Sum…" at bounding box center [360, 137] width 282 height 204
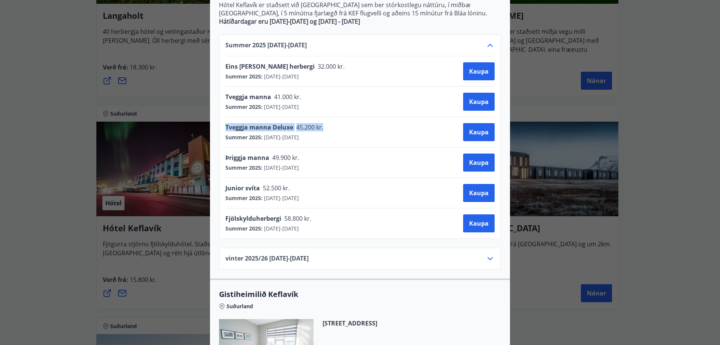
click at [334, 129] on div "Tveggja manna Deluxe 45.200 kr. Summer 2025 : [DATE] - [DATE] [GEOGRAPHIC_DATA]" at bounding box center [359, 132] width 269 height 18
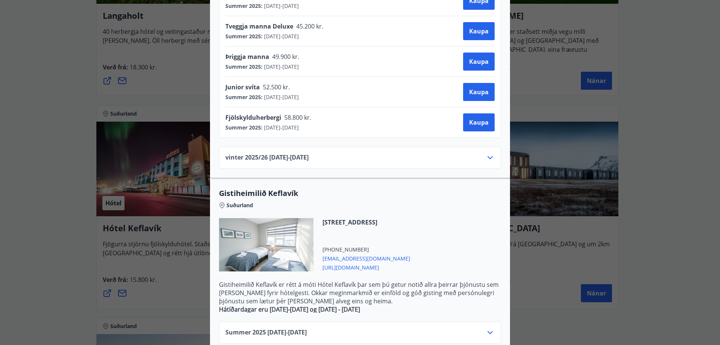
scroll to position [405, 0]
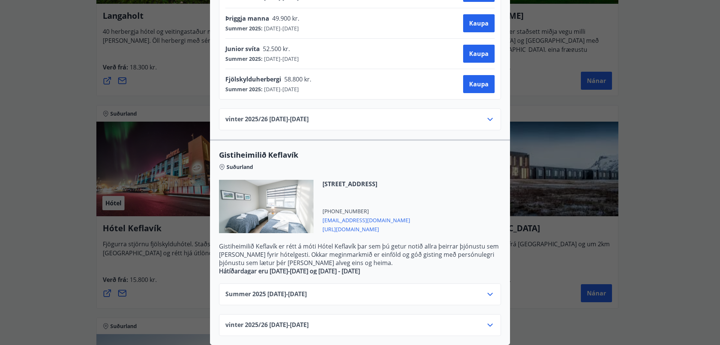
click at [684, 291] on div "Hótel Keflavík Fjögurra stjörnu fjölskylduhótel. Staðsett í miðbæ [GEOGRAPHIC_D…" at bounding box center [360, 172] width 720 height 345
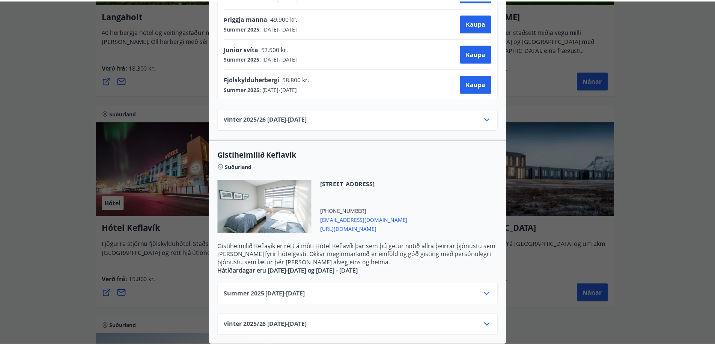
scroll to position [0, 0]
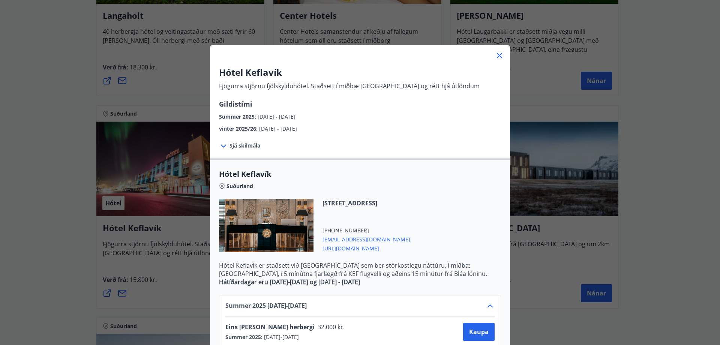
click at [498, 56] on icon at bounding box center [499, 55] width 5 height 5
